Goal: Task Accomplishment & Management: Complete application form

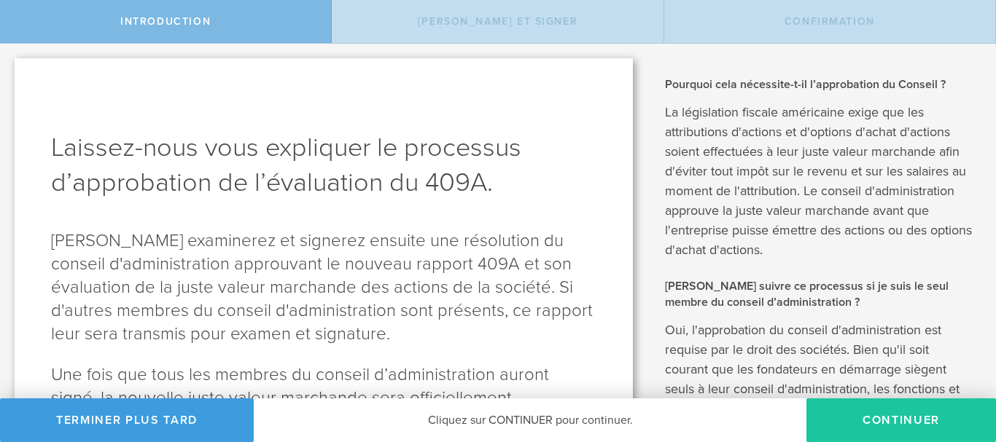
click at [848, 417] on button "Continuer" at bounding box center [900, 421] width 189 height 44
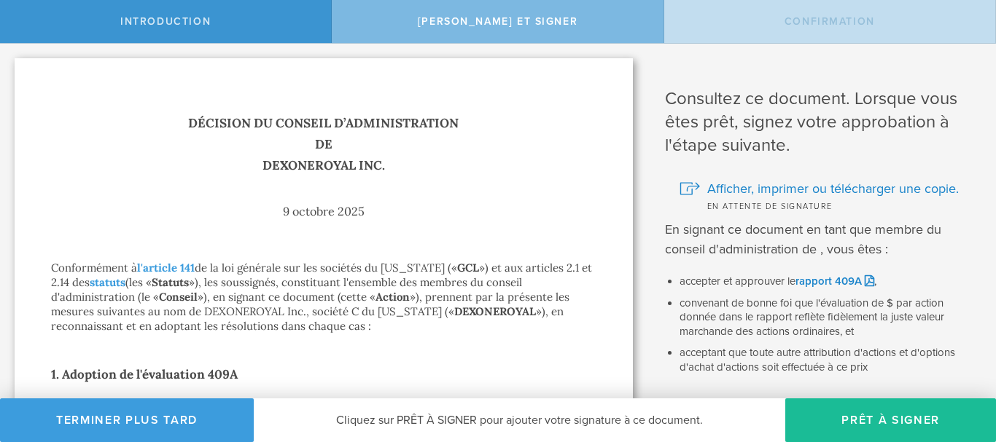
click at [848, 417] on font "Prêt à signer" at bounding box center [890, 420] width 98 height 15
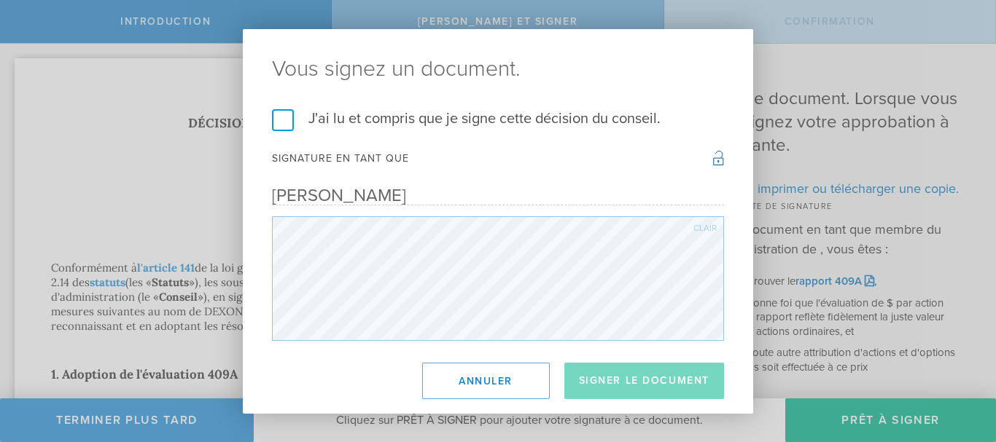
click at [280, 112] on label "J'ai lu et compris que je signe cette décision du conseil." at bounding box center [498, 118] width 452 height 19
click at [0, 0] on input "J'ai lu et compris que je signe cette décision du conseil." at bounding box center [0, 0] width 0 height 0
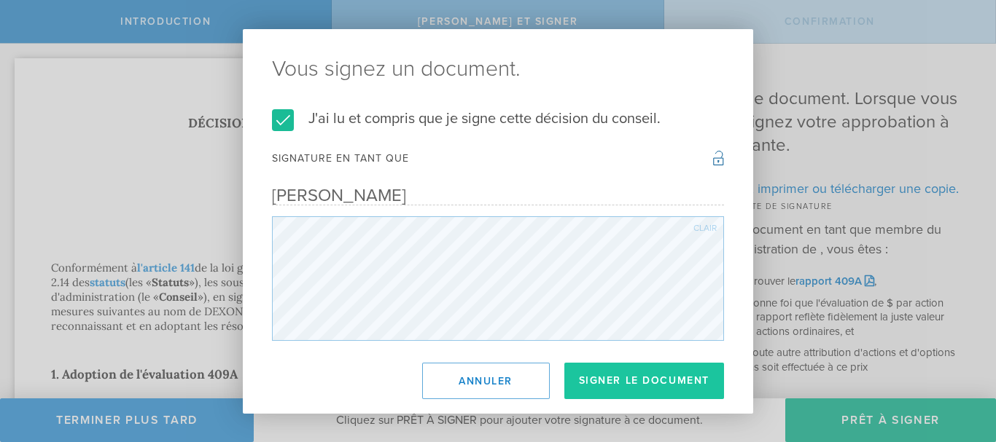
click at [640, 372] on button "Signer le document" at bounding box center [644, 381] width 160 height 36
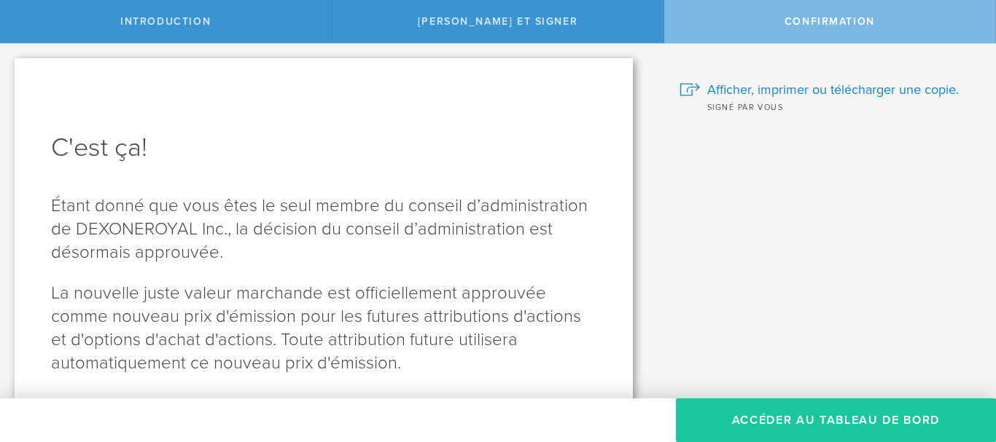
click at [799, 429] on button "Accéder au tableau de bord" at bounding box center [836, 421] width 320 height 44
